Goal: Transaction & Acquisition: Book appointment/travel/reservation

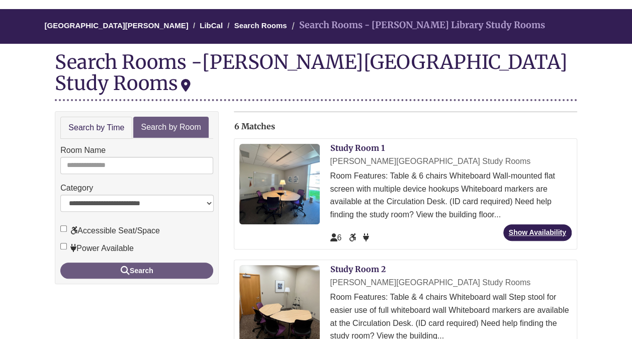
scroll to position [79, 0]
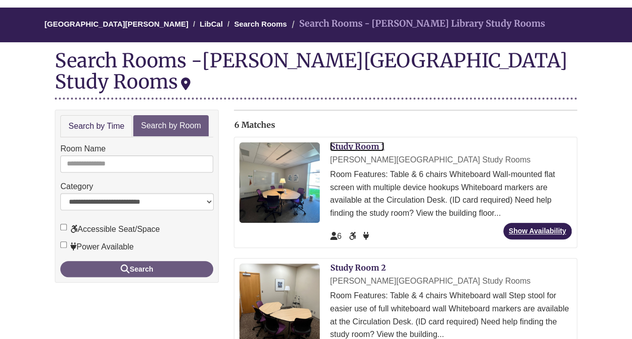
click at [356, 141] on link "Study Room 1" at bounding box center [357, 146] width 54 height 10
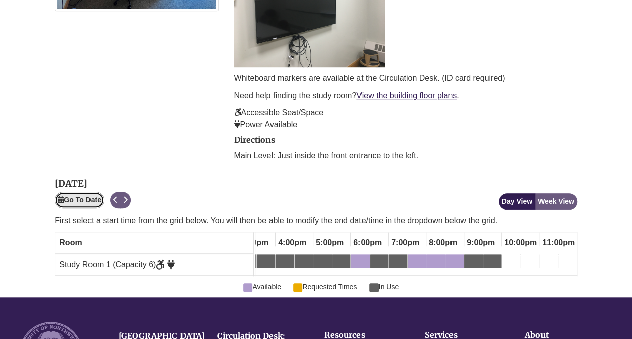
click at [89, 192] on button "Go To Date" at bounding box center [79, 200] width 49 height 17
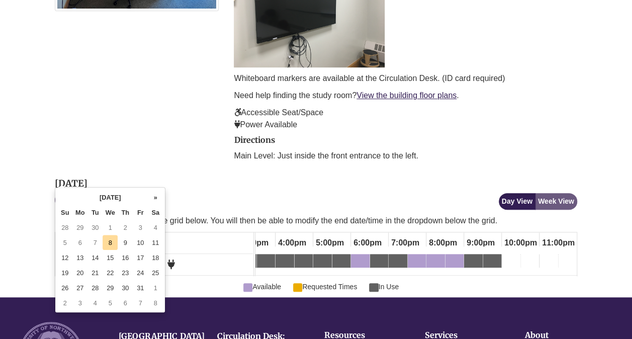
click at [78, 273] on td "20" at bounding box center [79, 272] width 15 height 15
